Goal: Information Seeking & Learning: Check status

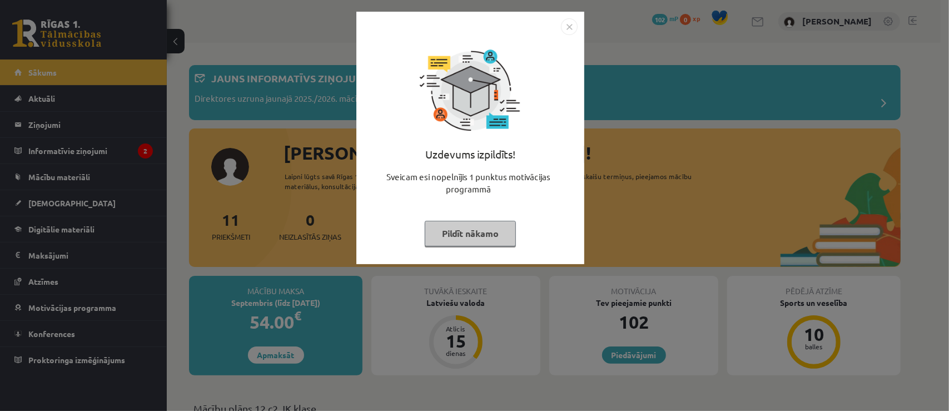
drag, startPoint x: 569, startPoint y: 26, endPoint x: 574, endPoint y: 32, distance: 7.9
click at [569, 26] on img "Close" at bounding box center [569, 26] width 17 height 17
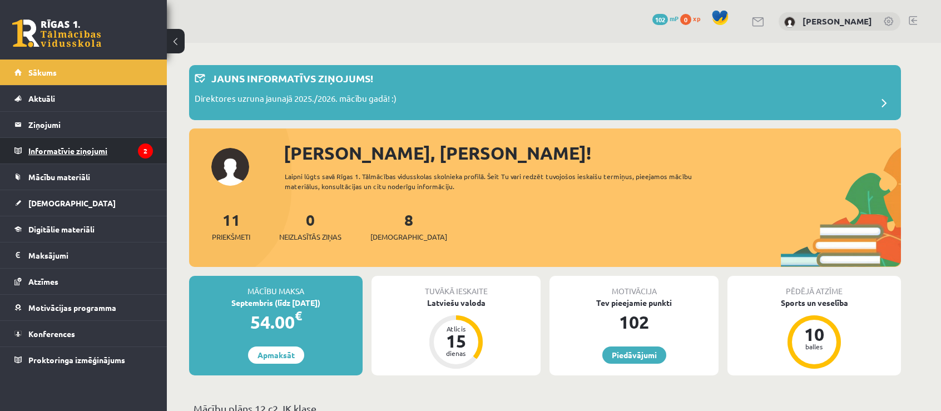
click at [89, 153] on legend "Informatīvie ziņojumi 2" at bounding box center [90, 151] width 125 height 26
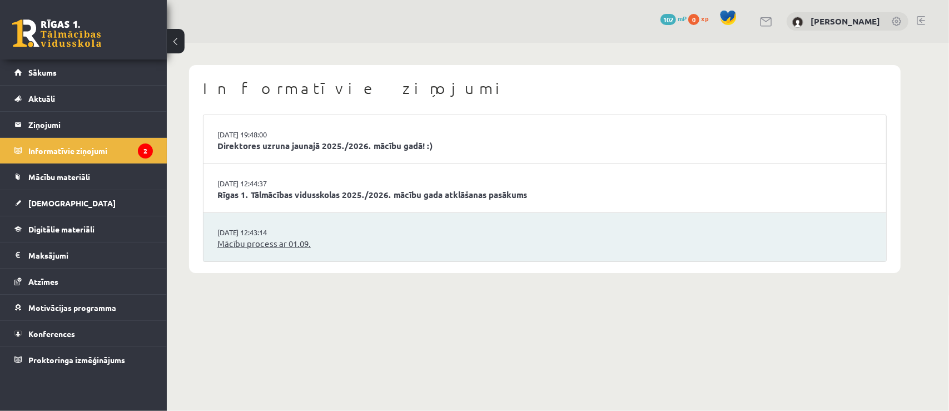
click at [274, 246] on link "Mācību process ar 01.09." at bounding box center [544, 243] width 655 height 13
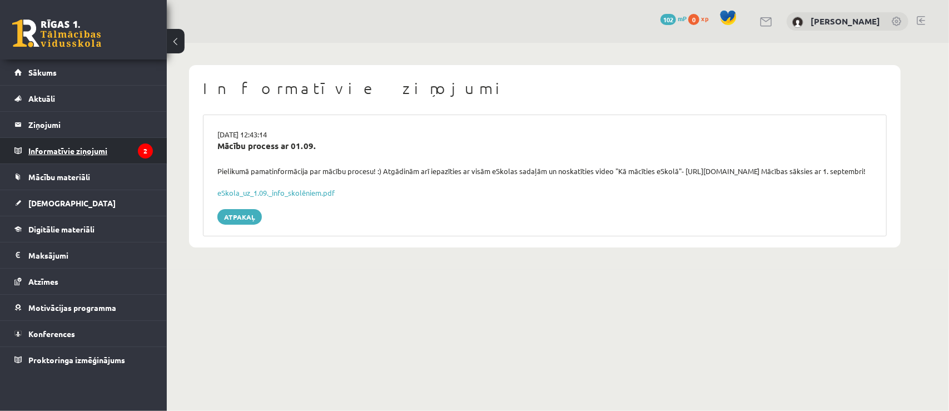
click at [78, 145] on legend "Informatīvie ziņojumi 2" at bounding box center [90, 151] width 125 height 26
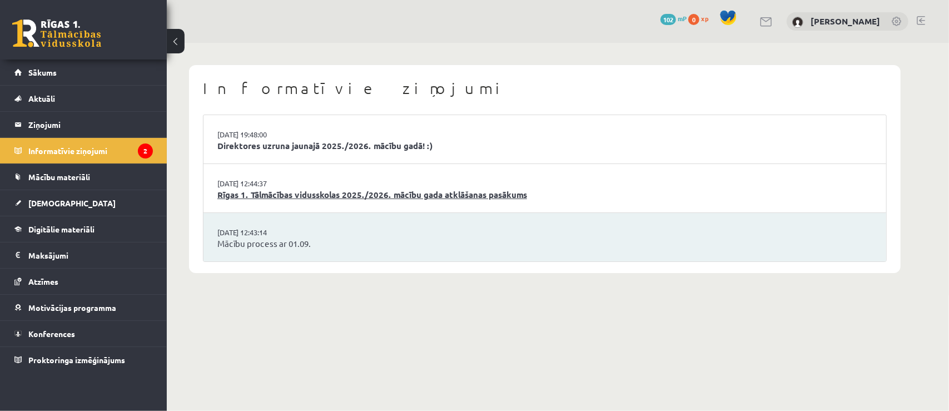
click at [266, 194] on link "Rīgas 1. Tālmācības vidusskolas 2025./2026. mācību gada atklāšanas pasākums" at bounding box center [544, 194] width 655 height 13
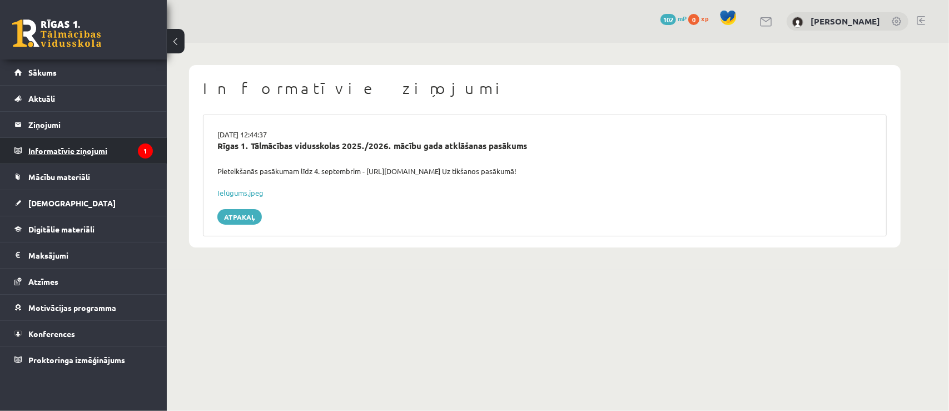
click at [99, 143] on legend "Informatīvie ziņojumi 1" at bounding box center [90, 151] width 125 height 26
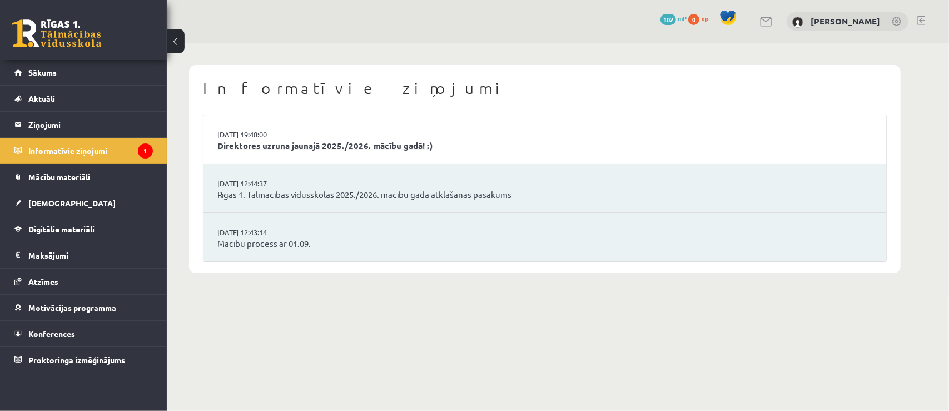
click at [257, 147] on link "Direktores uzruna jaunajā 2025./2026. mācību gadā! :)" at bounding box center [544, 146] width 655 height 13
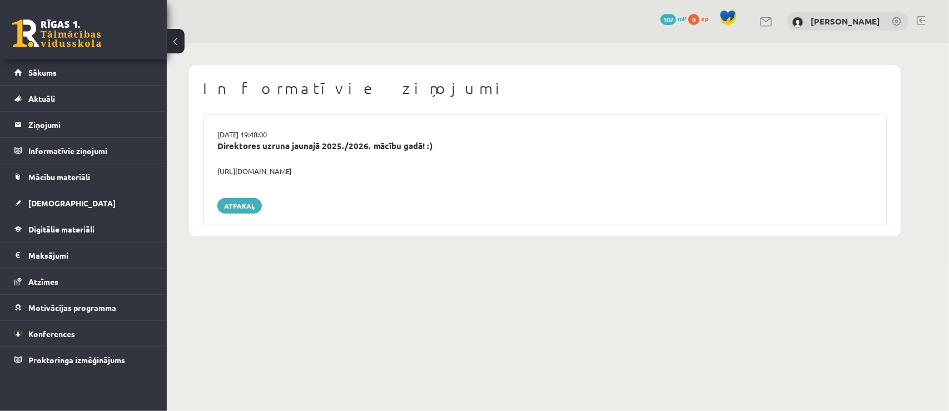
click at [270, 170] on div "https://youtube.com/shorts/lM8RsWyzCn4" at bounding box center [544, 171] width 671 height 11
drag, startPoint x: 396, startPoint y: 177, endPoint x: 206, endPoint y: 170, distance: 189.7
click at [208, 171] on div "29.08.2025 19:48:00 Direktores uzruna jaunajā 2025./2026. mācību gadā! :) https…" at bounding box center [545, 170] width 684 height 111
copy div "https://youtube.com/shorts/lM8RsWyzCn4"
click at [76, 177] on span "Mācību materiāli" at bounding box center [59, 177] width 62 height 10
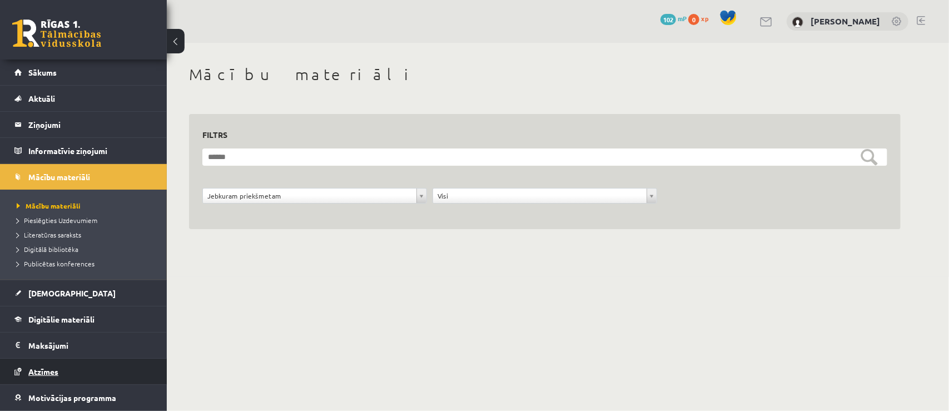
click at [32, 370] on span "Atzīmes" at bounding box center [43, 371] width 30 height 10
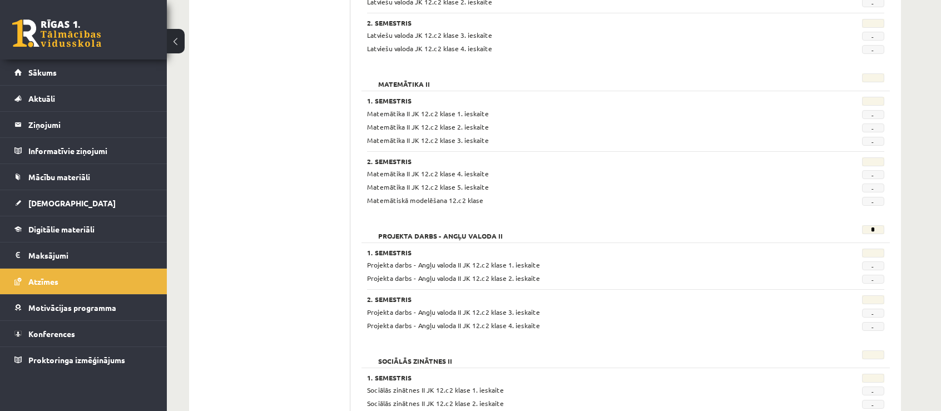
scroll to position [611, 0]
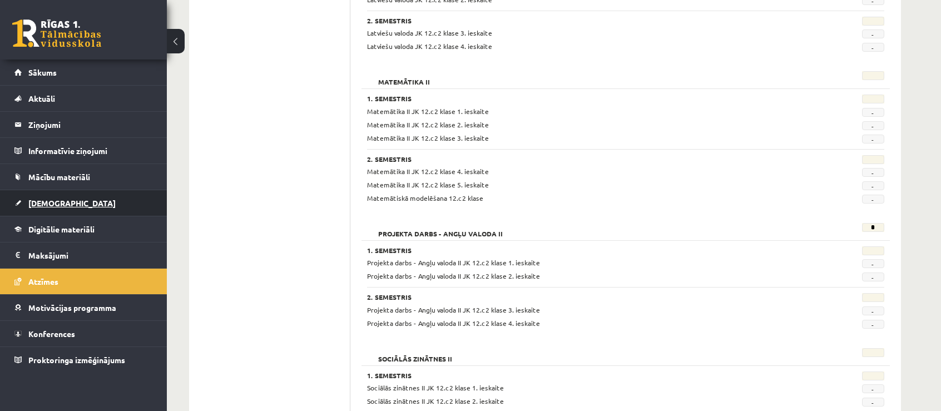
click at [30, 206] on span "[DEMOGRAPHIC_DATA]" at bounding box center [71, 203] width 87 height 10
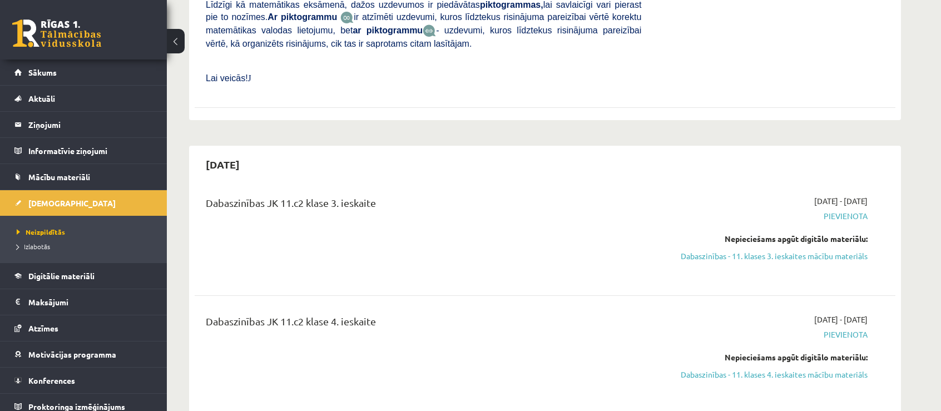
scroll to position [1946, 0]
drag, startPoint x: 745, startPoint y: 196, endPoint x: 518, endPoint y: 12, distance: 292.4
click at [745, 250] on link "Dabaszinības - 11. klases 3. ieskaites mācību materiāls" at bounding box center [763, 256] width 210 height 12
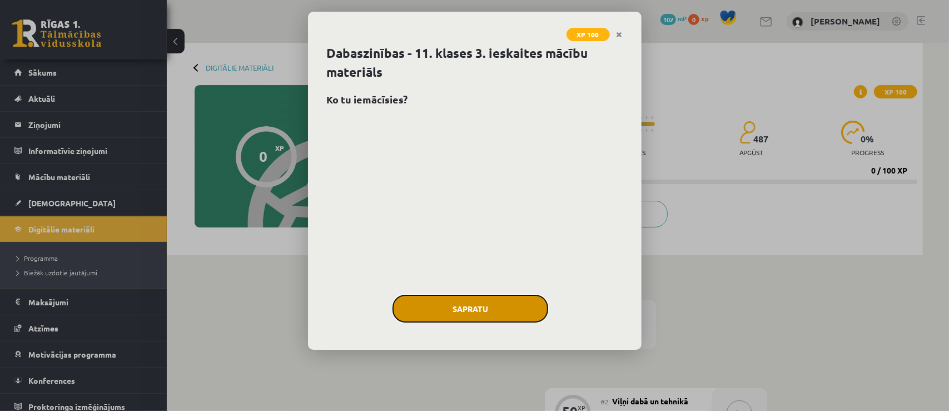
click at [480, 305] on button "Sapratu" at bounding box center [470, 309] width 156 height 28
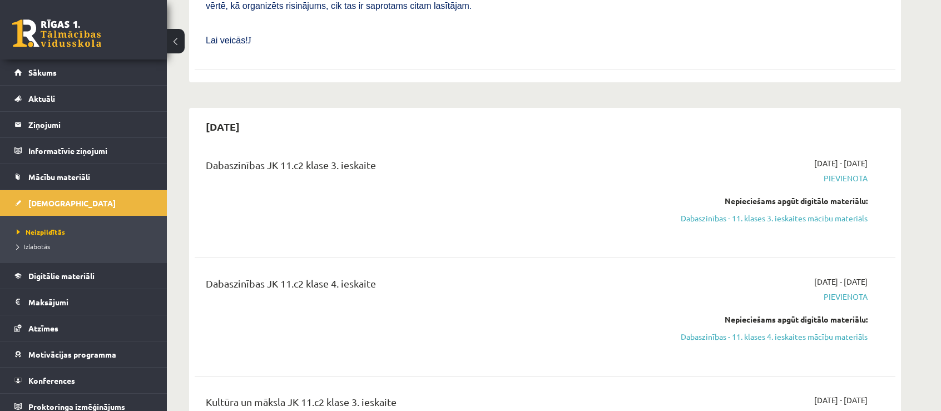
scroll to position [2111, 0]
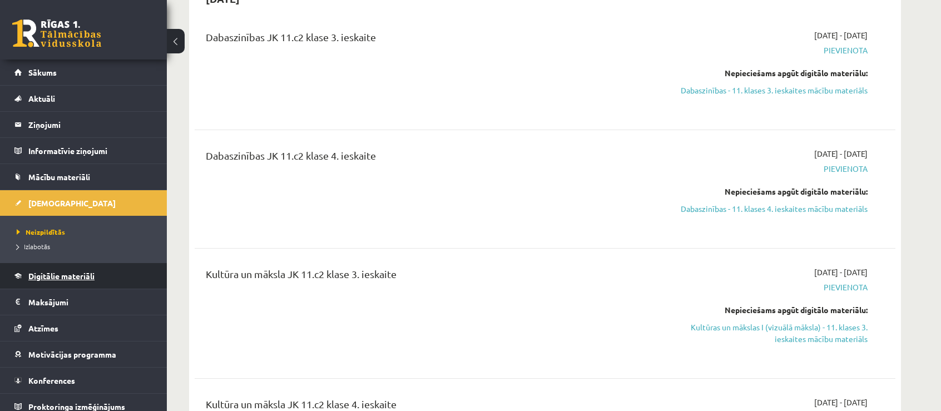
click at [81, 275] on span "Digitālie materiāli" at bounding box center [61, 276] width 66 height 10
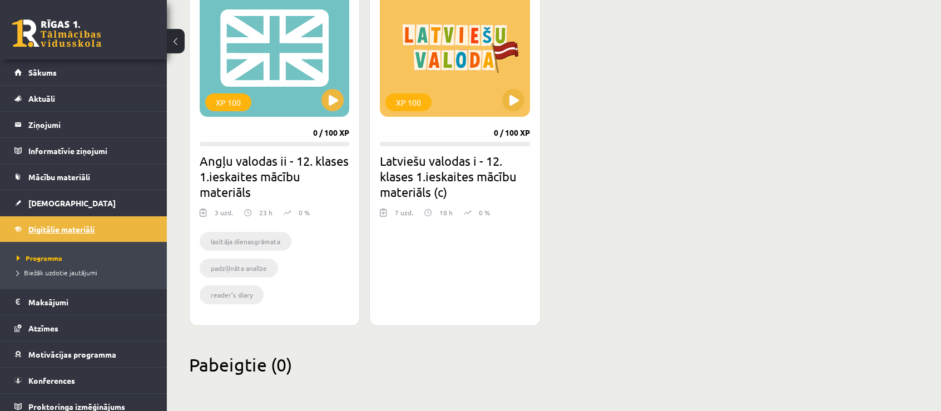
scroll to position [732, 0]
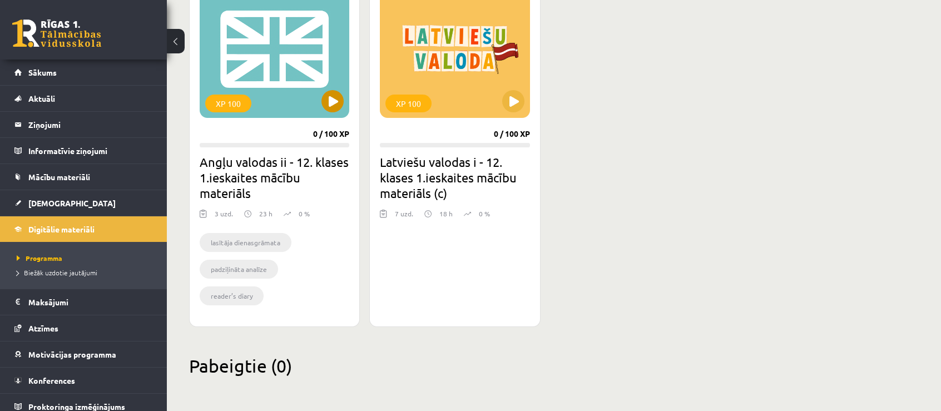
click at [286, 81] on div "XP 100" at bounding box center [275, 48] width 150 height 139
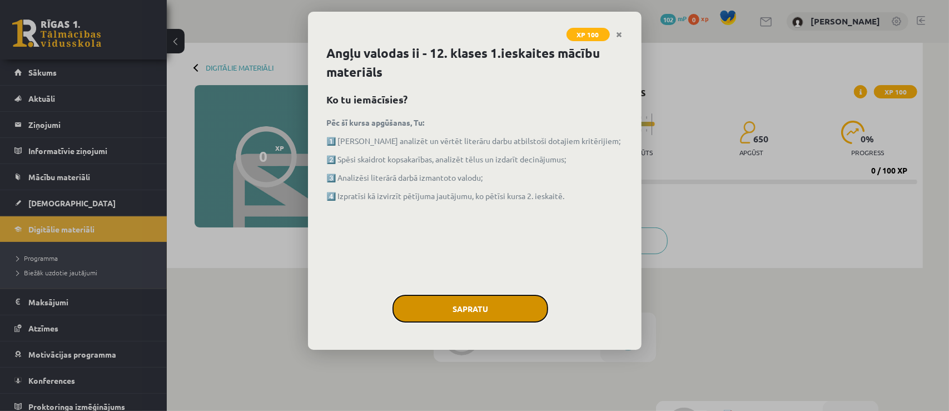
click at [488, 297] on button "Sapratu" at bounding box center [470, 309] width 156 height 28
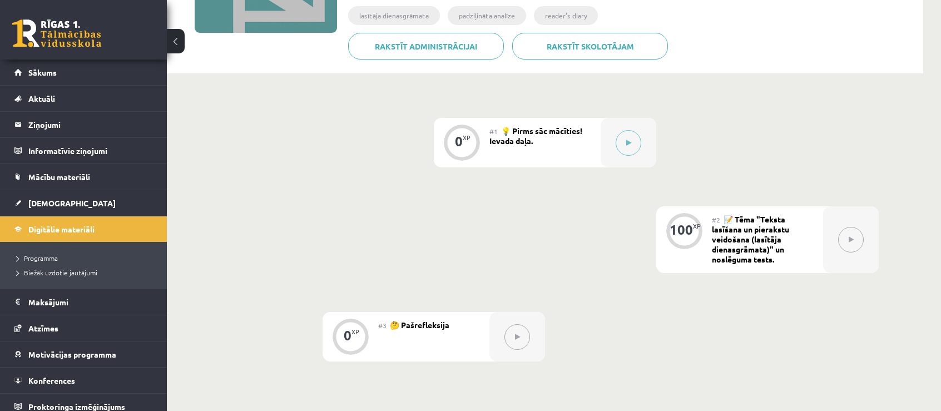
scroll to position [278, 0]
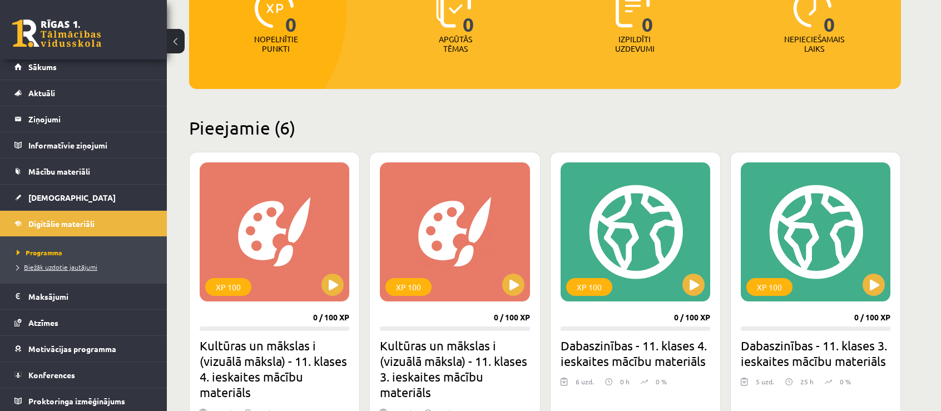
scroll to position [167, 0]
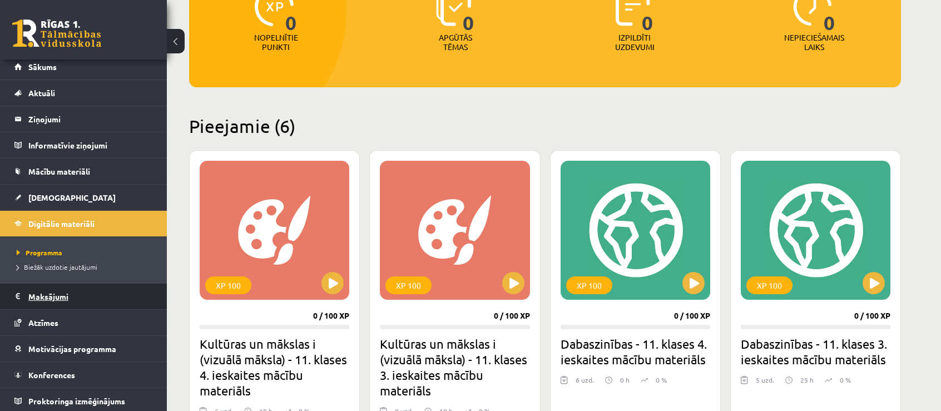
click at [68, 294] on legend "Maksājumi 0" at bounding box center [90, 296] width 125 height 26
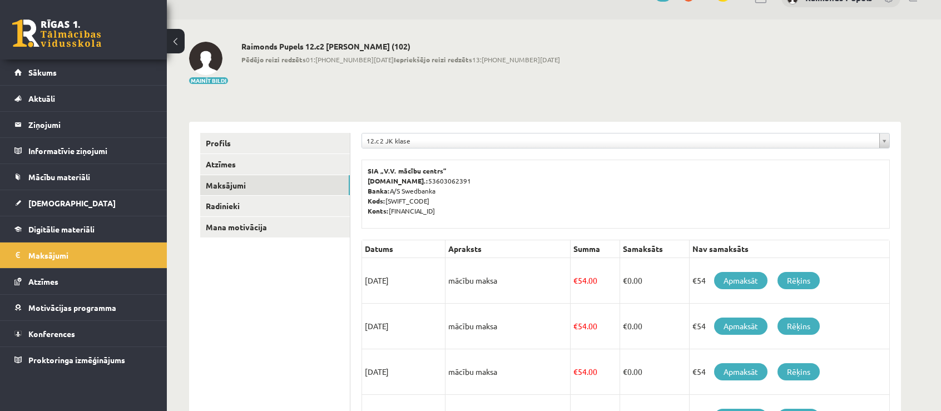
scroll to position [167, 0]
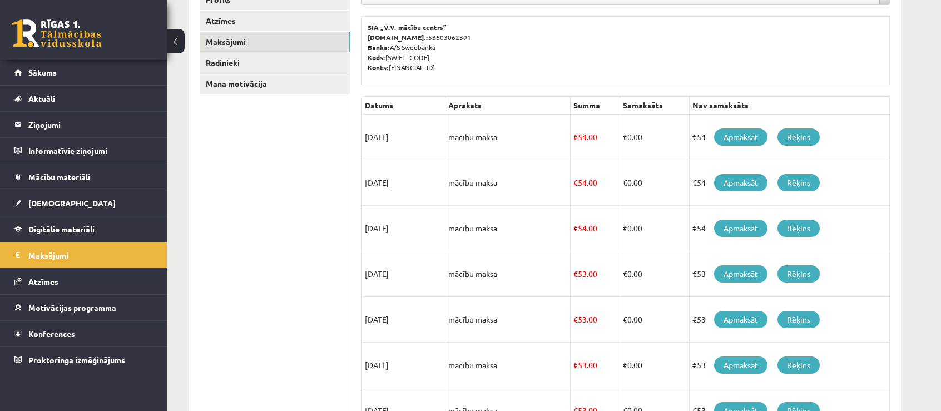
click at [799, 140] on link "Rēķins" at bounding box center [798, 136] width 42 height 17
click at [745, 141] on link "Apmaksāt" at bounding box center [740, 136] width 53 height 17
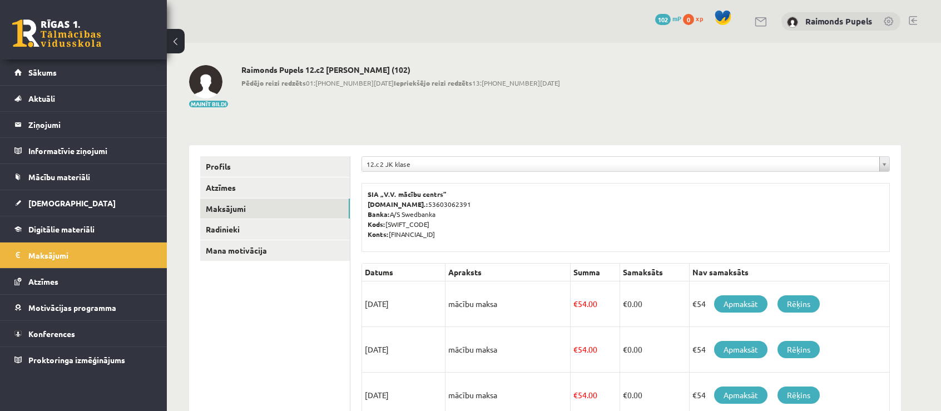
scroll to position [161, 0]
